Goal: Find contact information: Find contact information

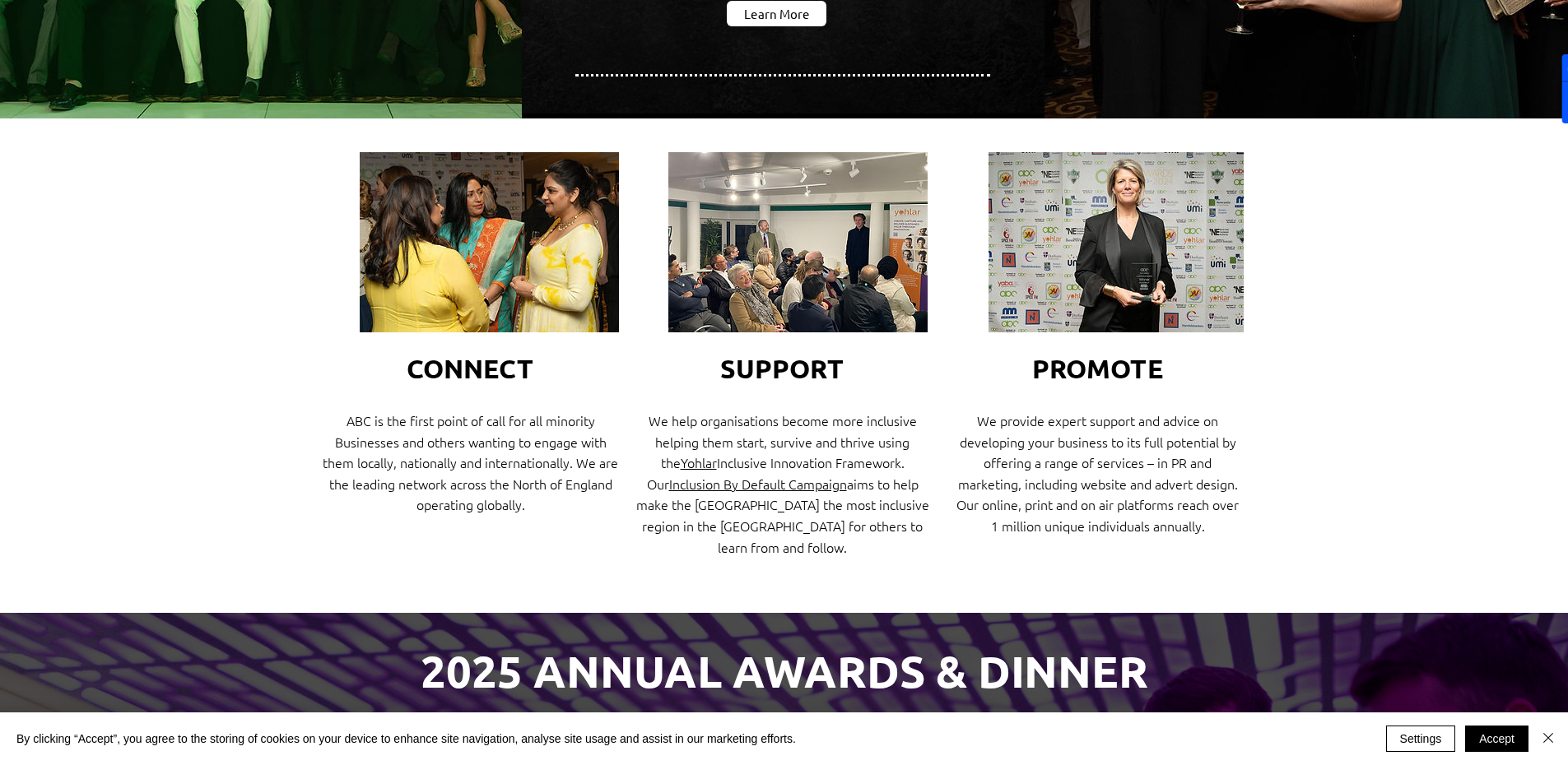
scroll to position [329, 0]
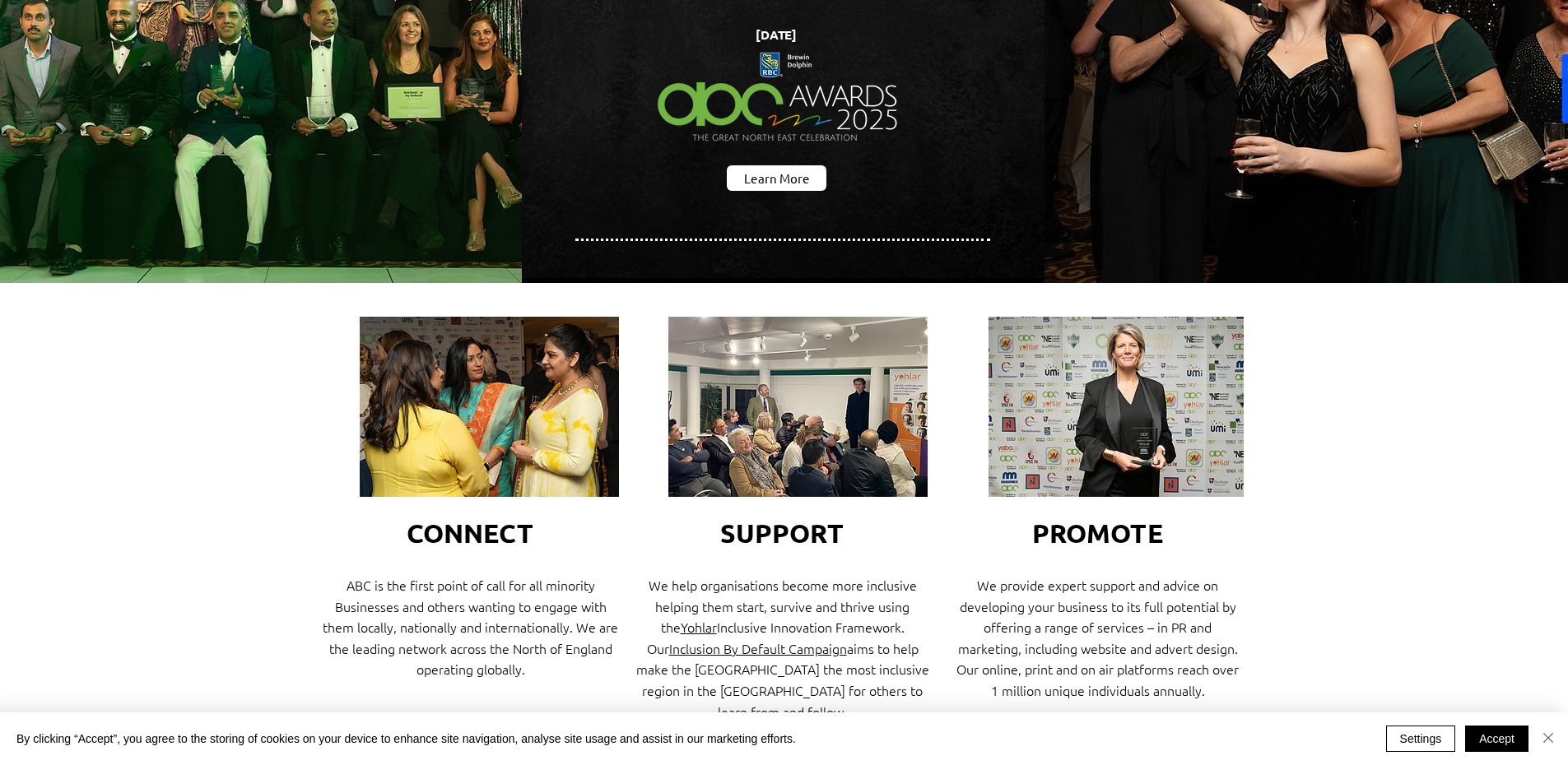
click at [1549, 737] on img "Close" at bounding box center [1548, 738] width 20 height 20
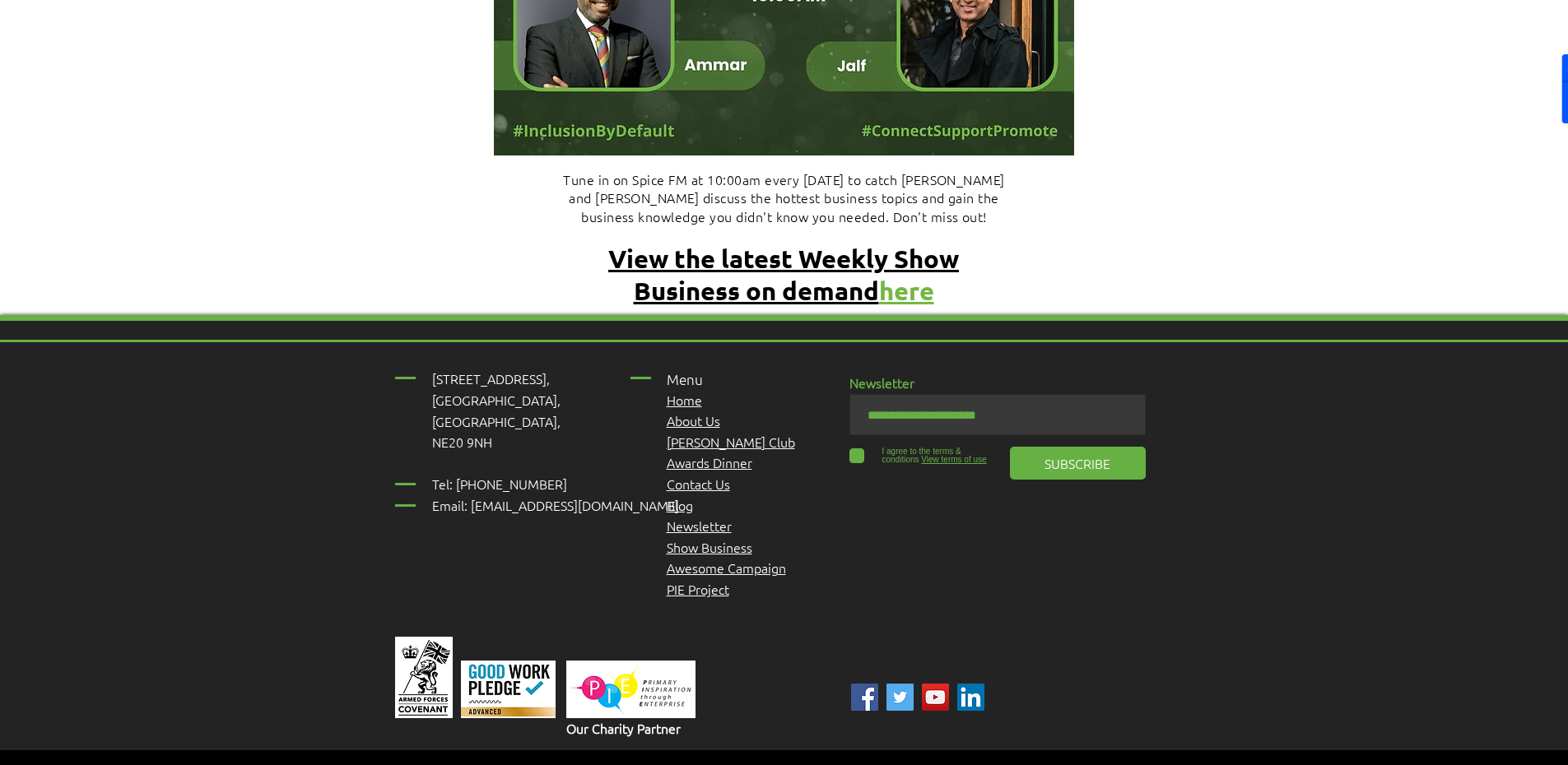
scroll to position [6852, 0]
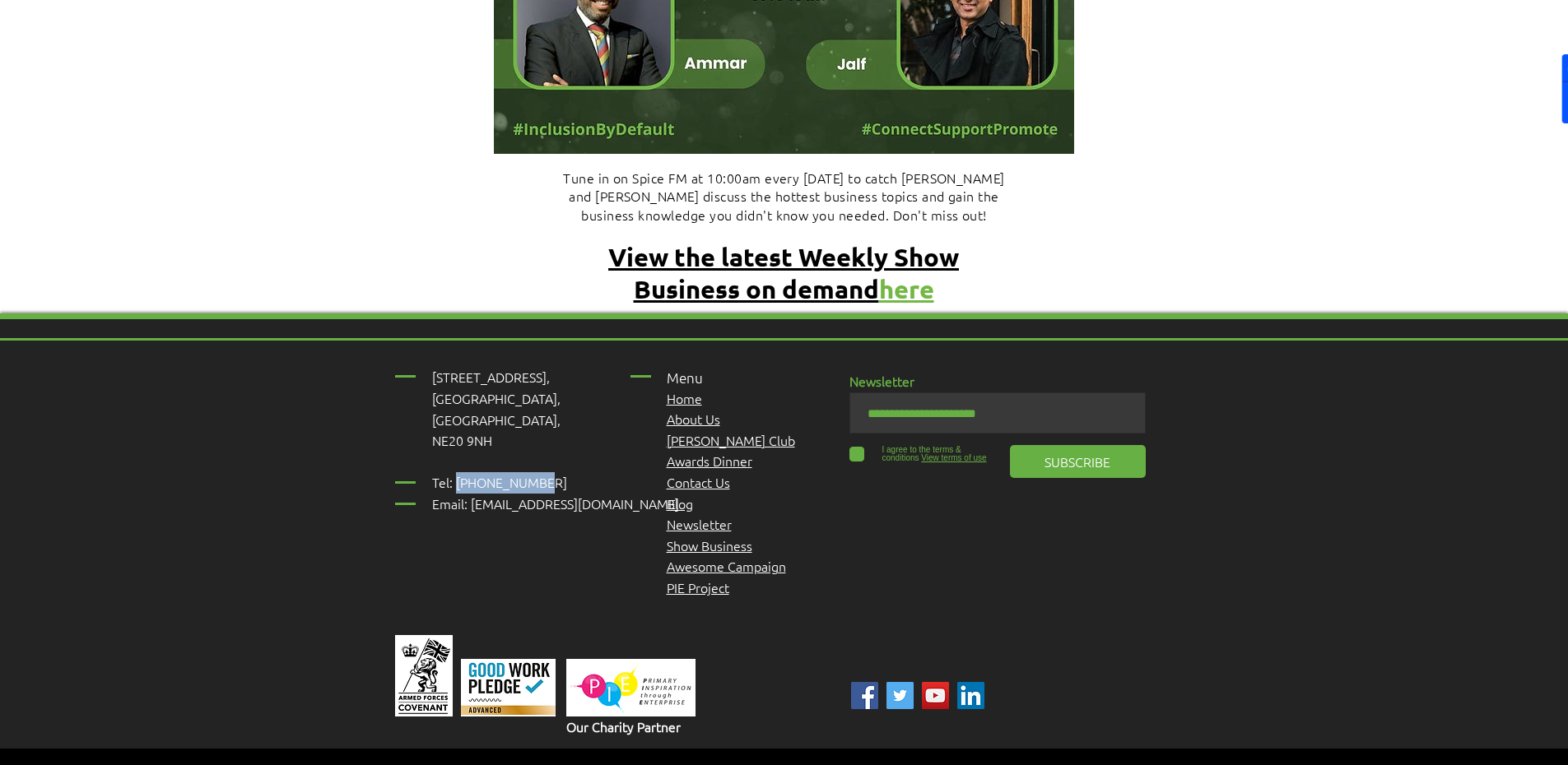
drag, startPoint x: 543, startPoint y: 411, endPoint x: 458, endPoint y: 415, distance: 85.1
click at [458, 473] on p "Tel: [PHONE_NUMBER] Email: [EMAIL_ADDRESS][DOMAIN_NAME]" at bounding box center [564, 494] width 264 height 42
copy span "01661 823234"
drag, startPoint x: 645, startPoint y: 430, endPoint x: 470, endPoint y: 436, distance: 175.1
click at [470, 473] on p "Tel: [PHONE_NUMBER] Email: [EMAIL_ADDRESS][DOMAIN_NAME]" at bounding box center [564, 494] width 264 height 42
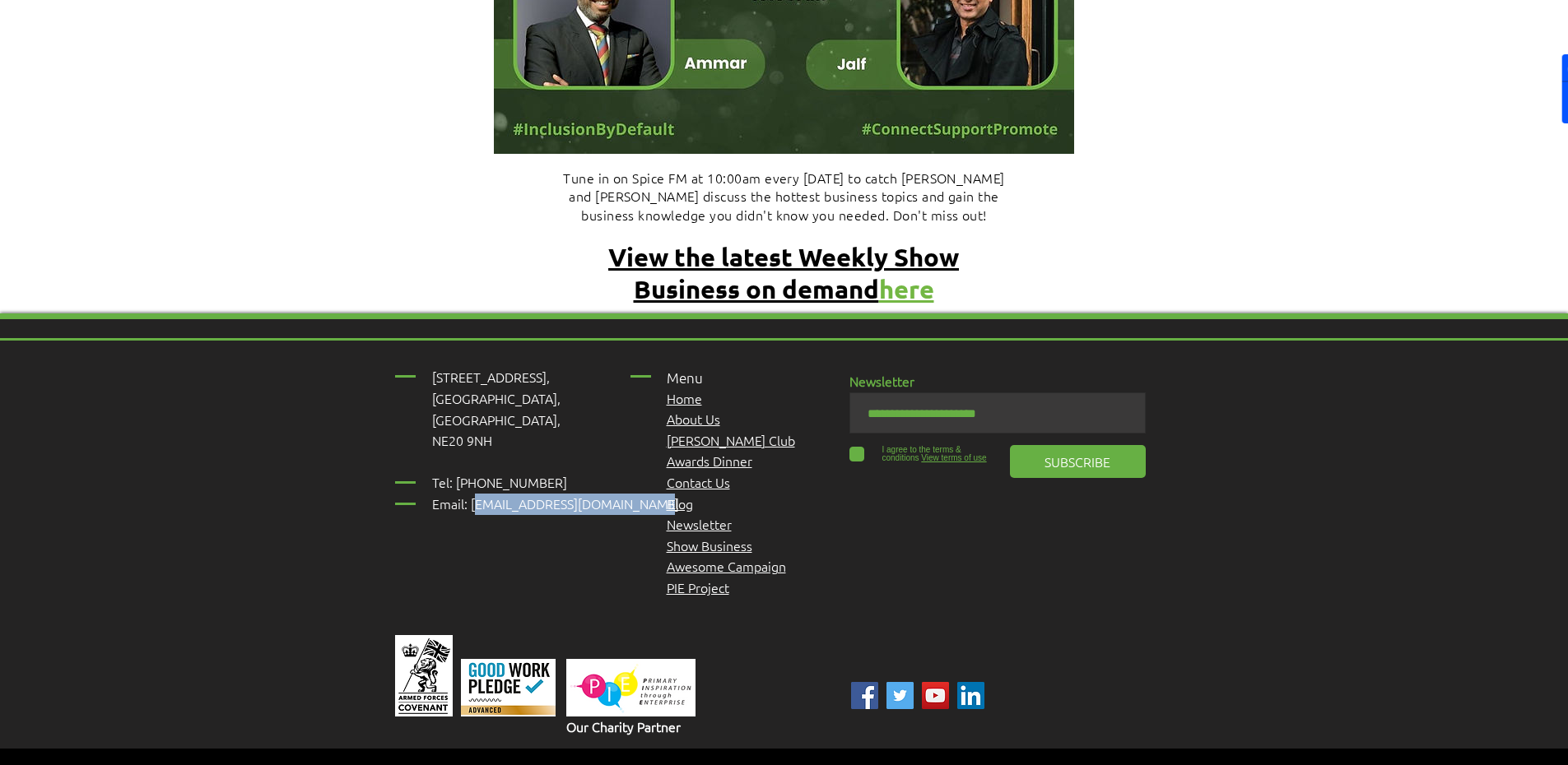
copy span "[EMAIL_ADDRESS][DOMAIN_NAME]"
click at [1556, 103] on div at bounding box center [1554, 89] width 27 height 69
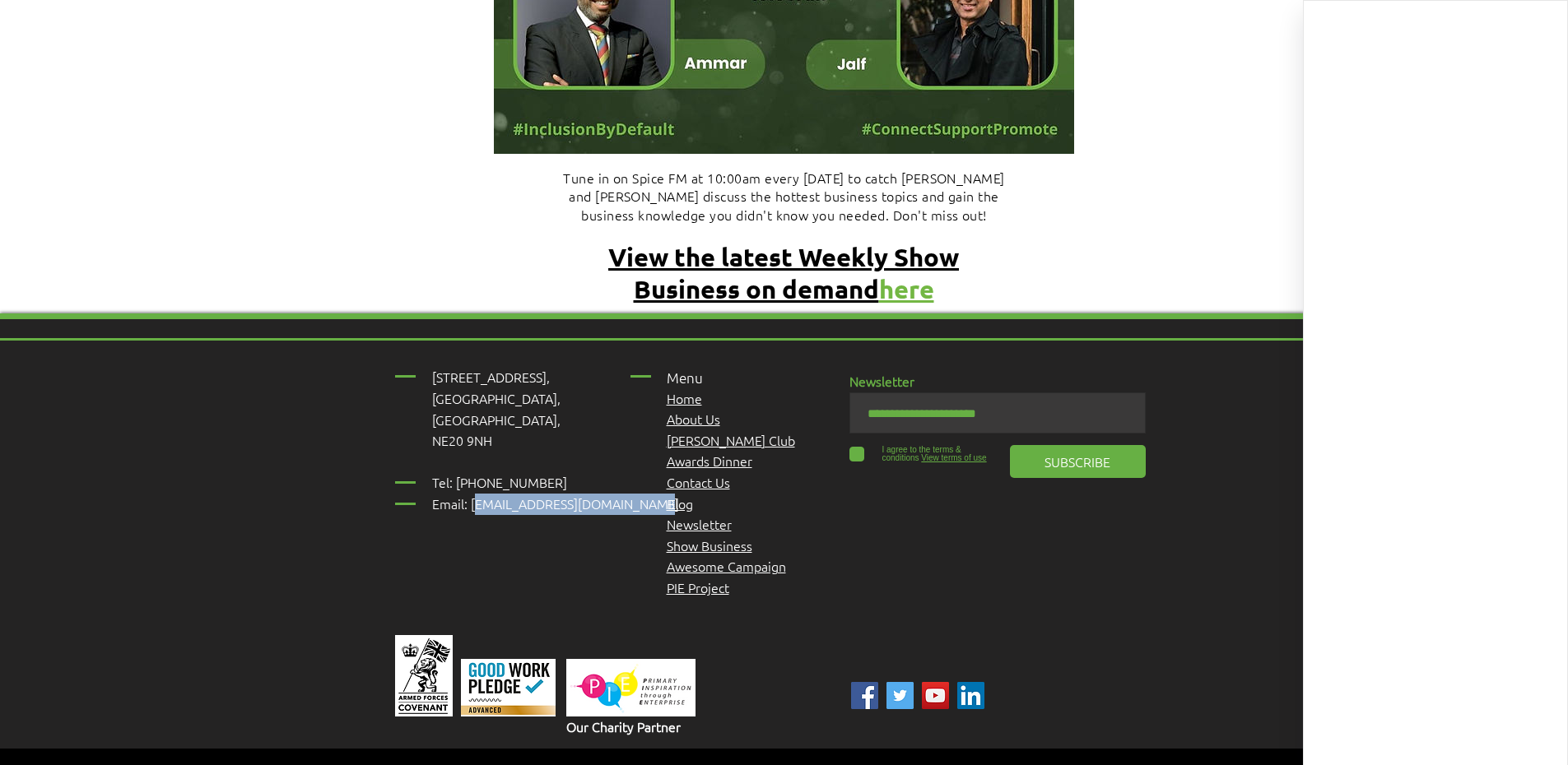
click at [971, 682] on img "Linked In" at bounding box center [971, 696] width 27 height 27
